Goal: Navigation & Orientation: Find specific page/section

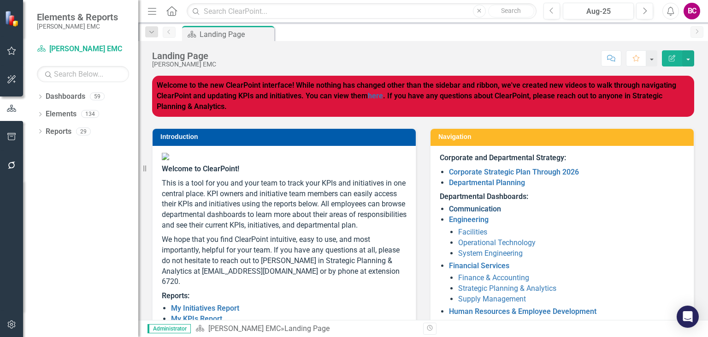
click at [481, 207] on link "Communication" at bounding box center [475, 208] width 52 height 9
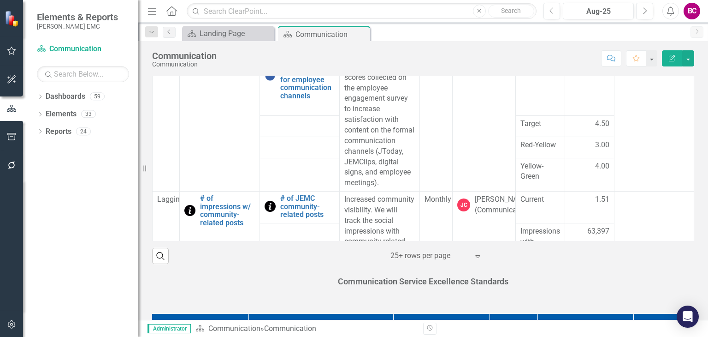
scroll to position [242, 0]
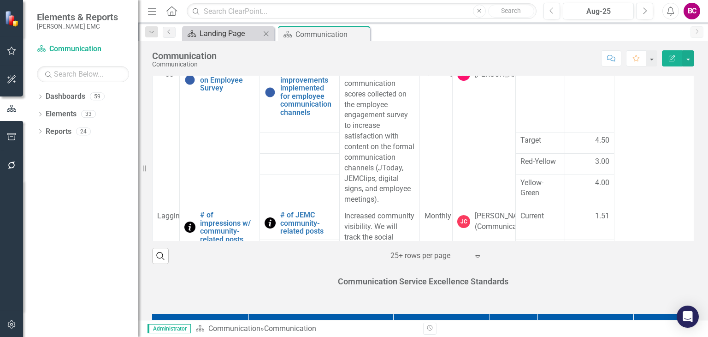
click at [225, 38] on div "Landing Page" at bounding box center [230, 34] width 61 height 12
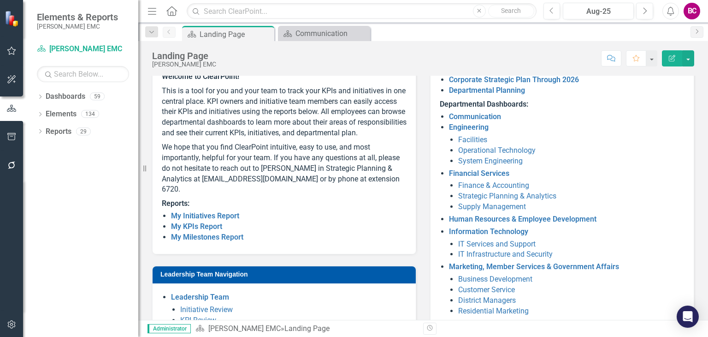
scroll to position [184, 0]
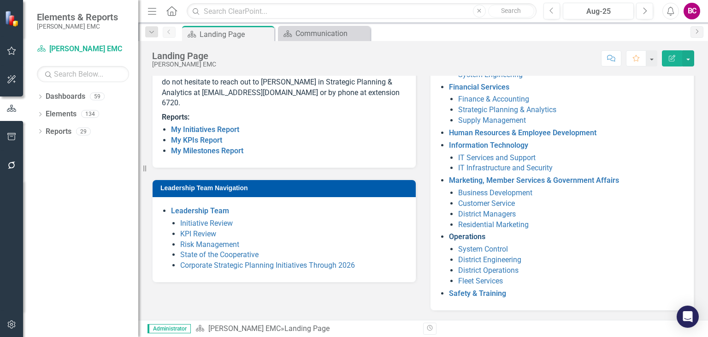
click at [471, 232] on link "Operations" at bounding box center [467, 236] width 36 height 9
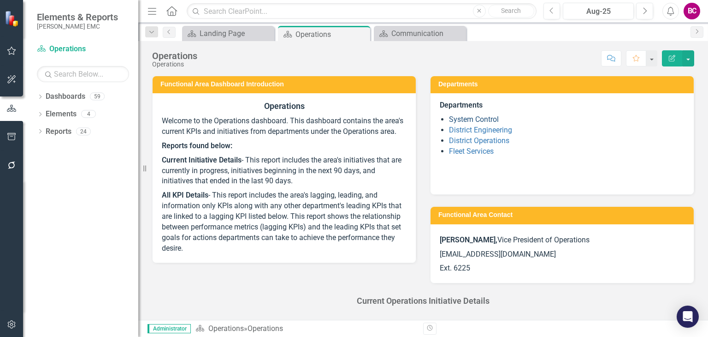
click at [480, 117] on link "System Control" at bounding box center [474, 119] width 50 height 9
click at [499, 140] on link "District Operations" at bounding box center [479, 140] width 60 height 9
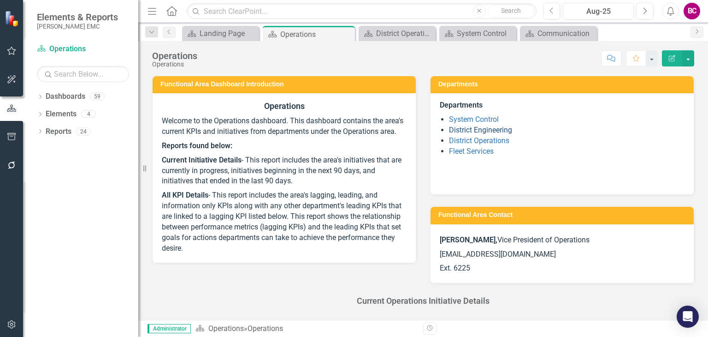
click at [491, 133] on link "District Engineering" at bounding box center [480, 129] width 63 height 9
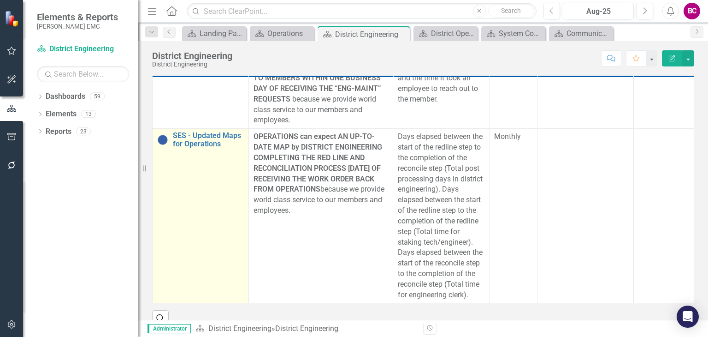
scroll to position [607, 0]
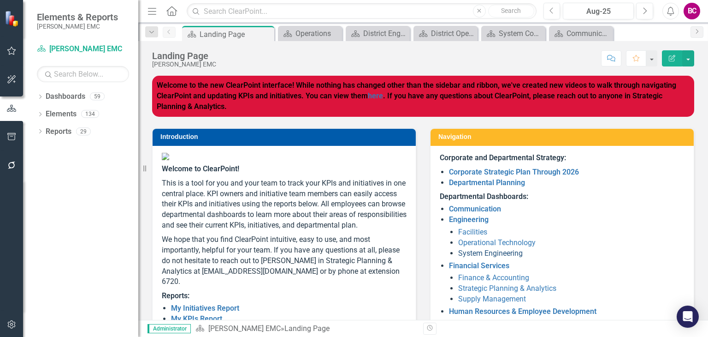
click at [482, 253] on link "System Engineering" at bounding box center [490, 252] width 65 height 9
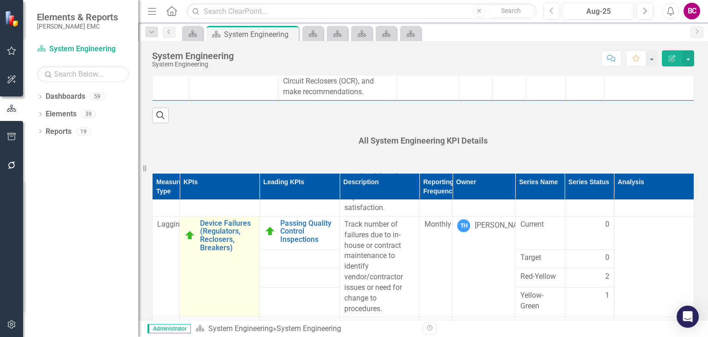
scroll to position [138, 0]
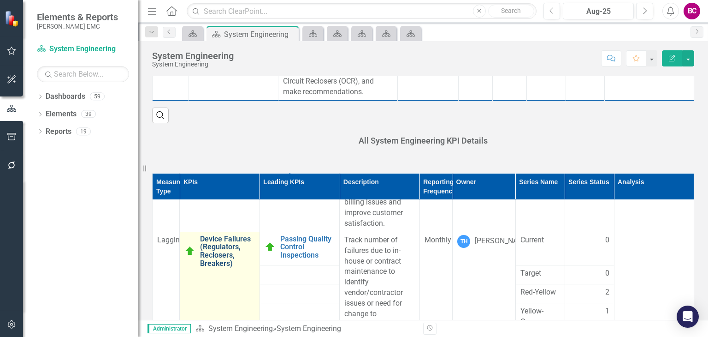
click at [236, 237] on link "Device Failures (Regulators, Reclosers, Breakers)" at bounding box center [227, 251] width 54 height 32
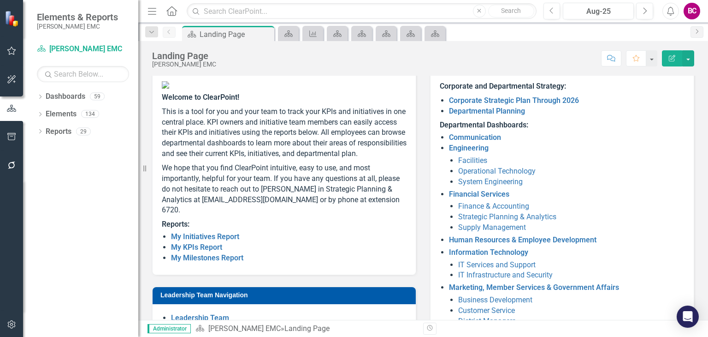
scroll to position [92, 0]
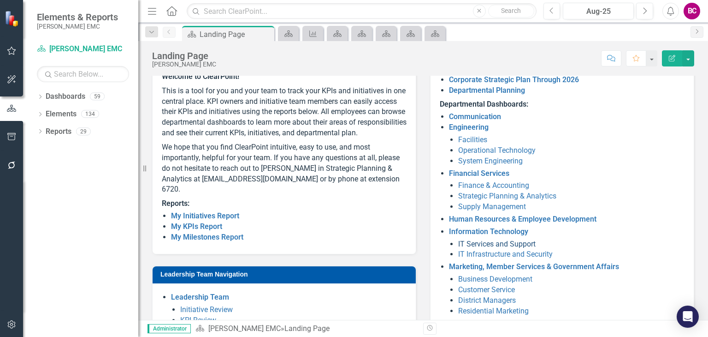
click at [510, 244] on link "IT Services and Support" at bounding box center [496, 243] width 77 height 9
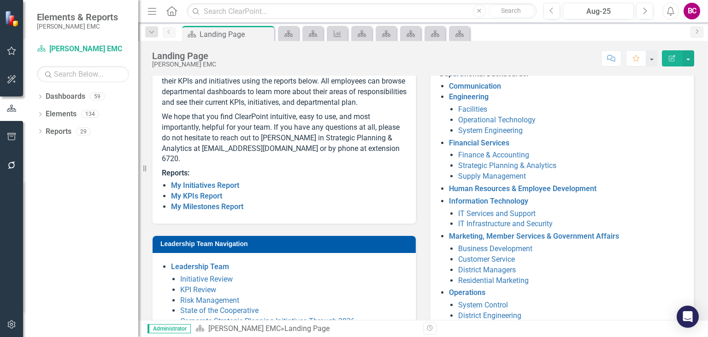
scroll to position [138, 0]
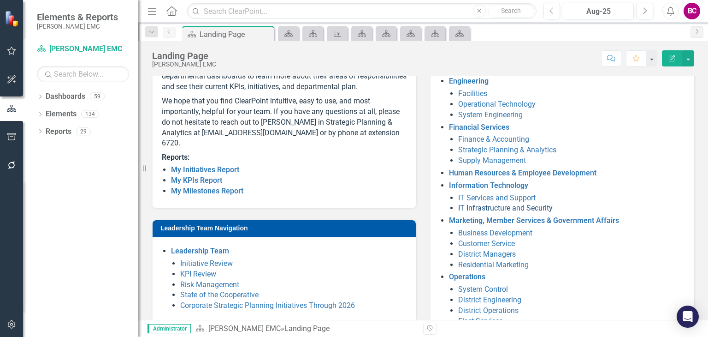
click at [512, 206] on link "IT Infrastructure and Security" at bounding box center [505, 207] width 95 height 9
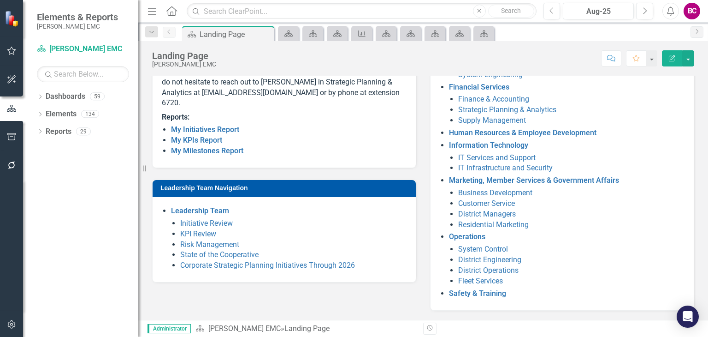
scroll to position [184, 0]
click at [516, 153] on link "IT Services and Support" at bounding box center [496, 157] width 77 height 9
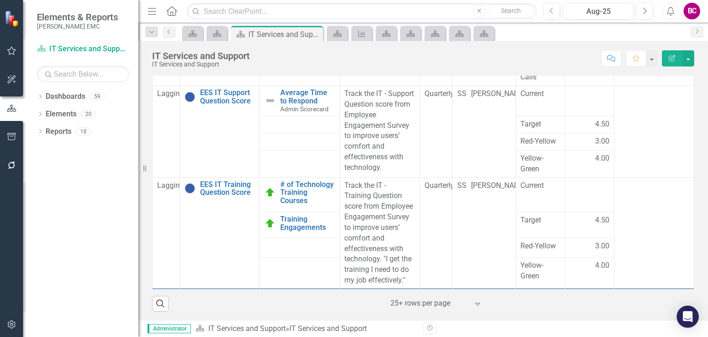
scroll to position [391, 0]
